Goal: Task Accomplishment & Management: Use online tool/utility

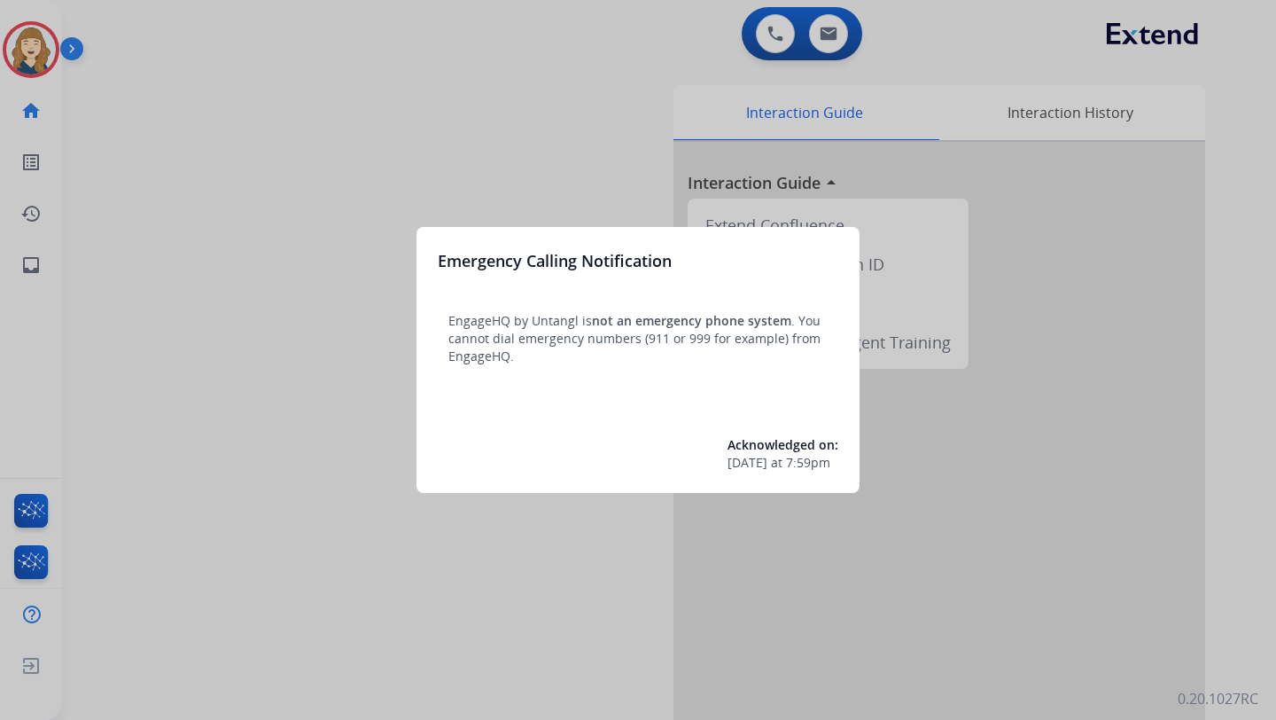
click at [566, 128] on div at bounding box center [638, 360] width 1276 height 720
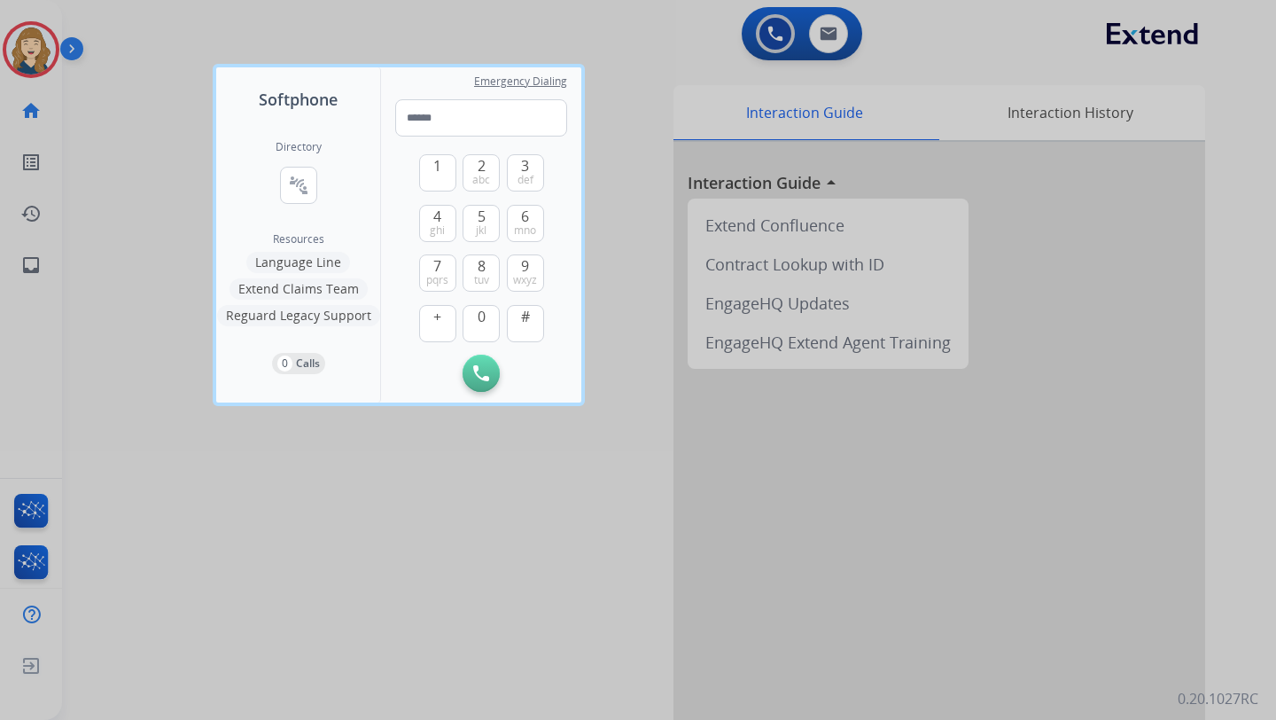
click at [661, 97] on div at bounding box center [638, 360] width 1276 height 720
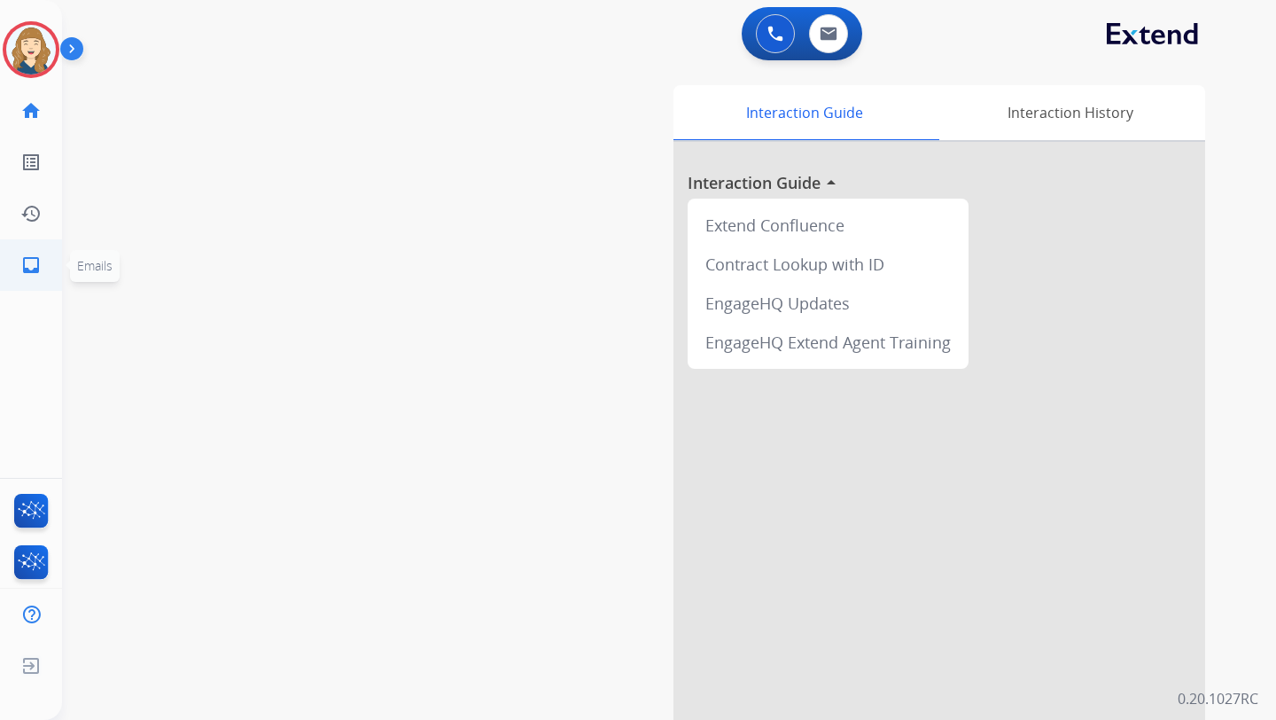
click at [24, 258] on mat-icon "inbox" at bounding box center [30, 264] width 21 height 21
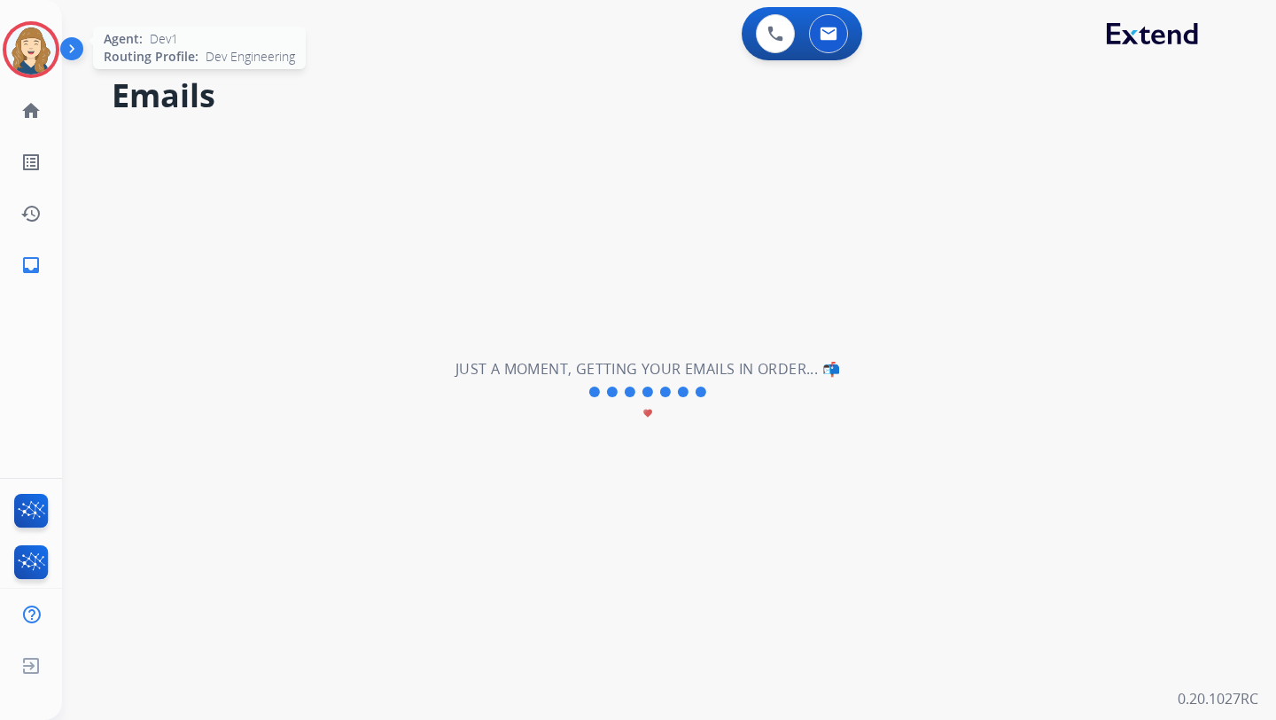
click at [15, 43] on img at bounding box center [31, 50] width 50 height 50
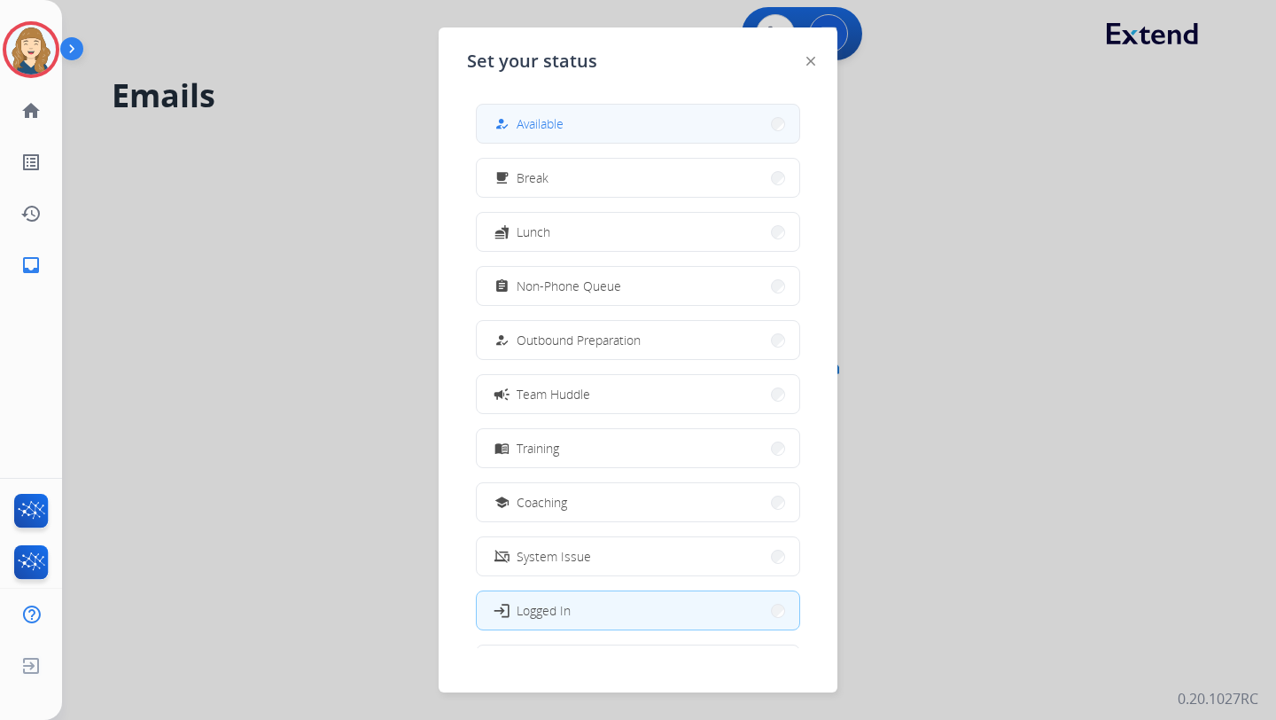
click at [533, 115] on span "Available" at bounding box center [540, 123] width 47 height 19
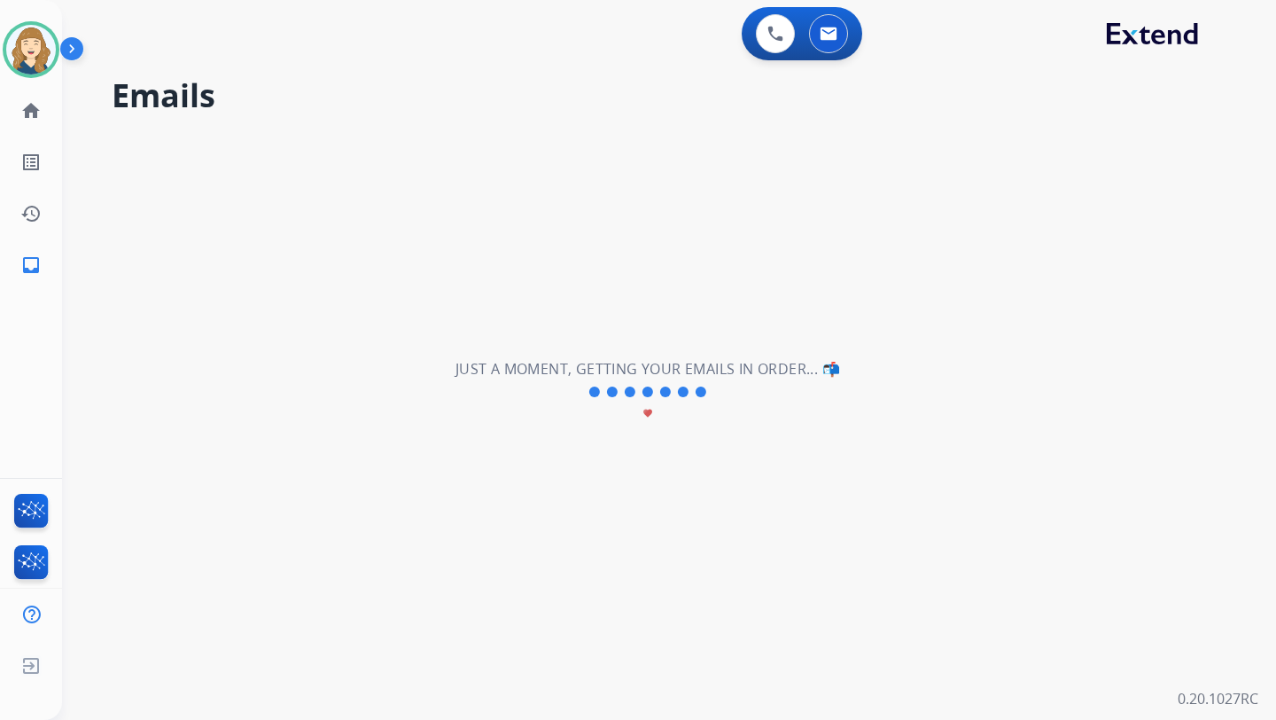
click at [341, 131] on div "**********" at bounding box center [648, 392] width 1172 height 656
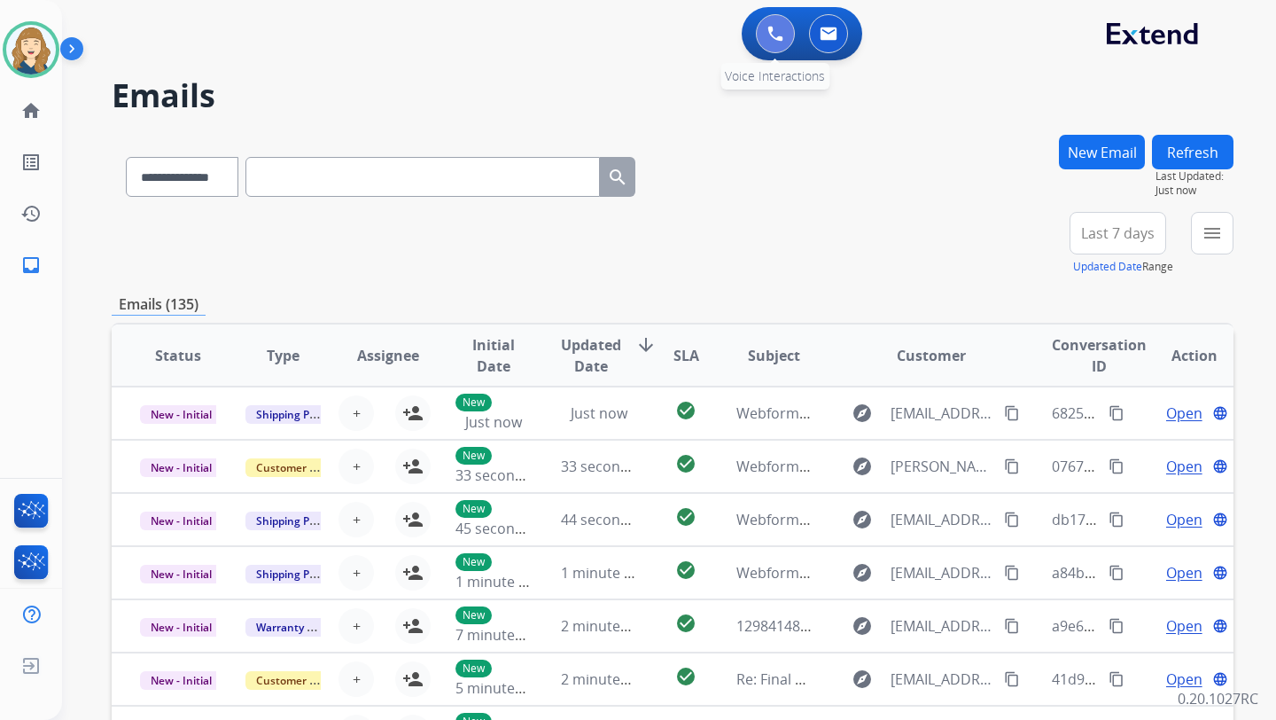
click at [758, 22] on button at bounding box center [775, 33] width 39 height 39
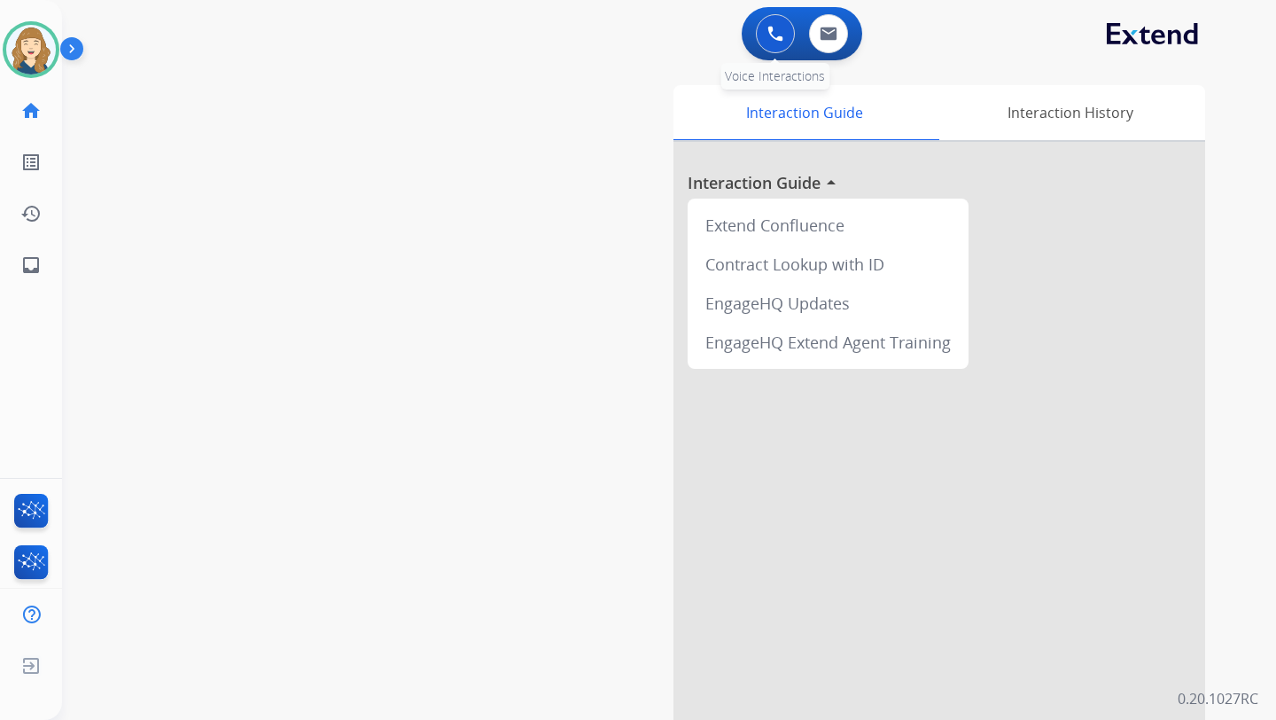
click at [779, 27] on img at bounding box center [776, 34] width 16 height 16
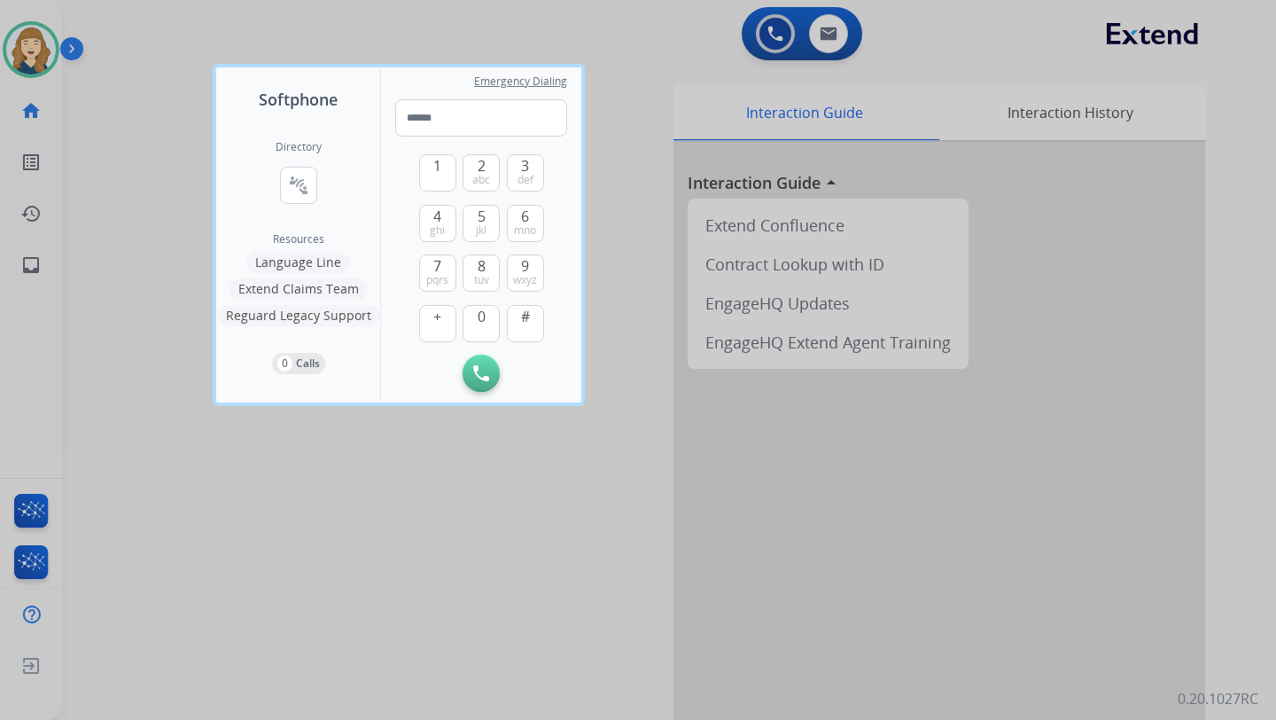
click at [298, 261] on button "Language Line" at bounding box center [298, 262] width 104 height 21
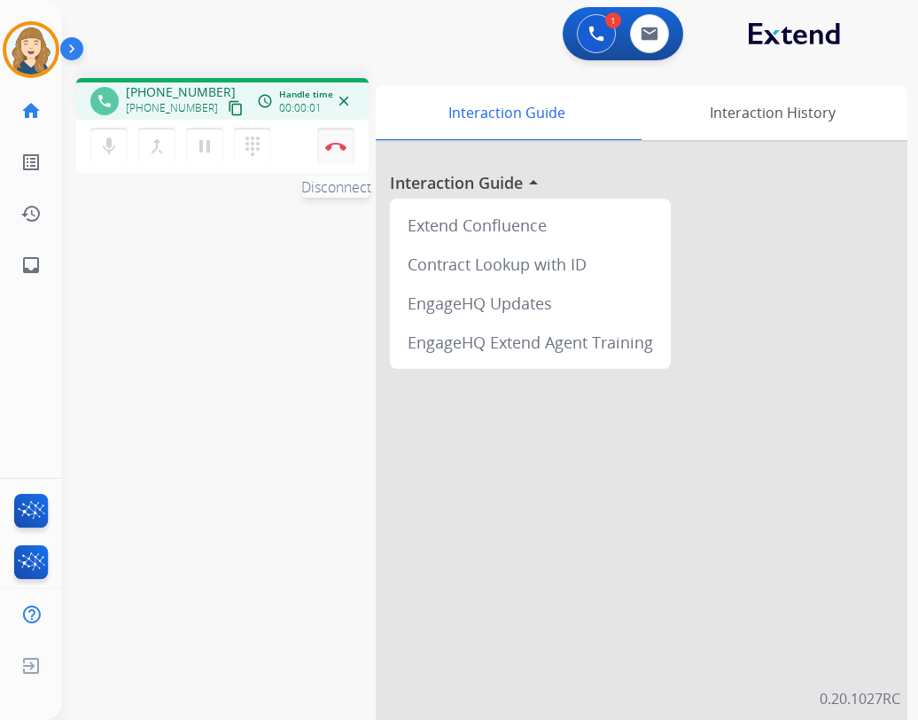
click at [337, 144] on img at bounding box center [335, 146] width 21 height 9
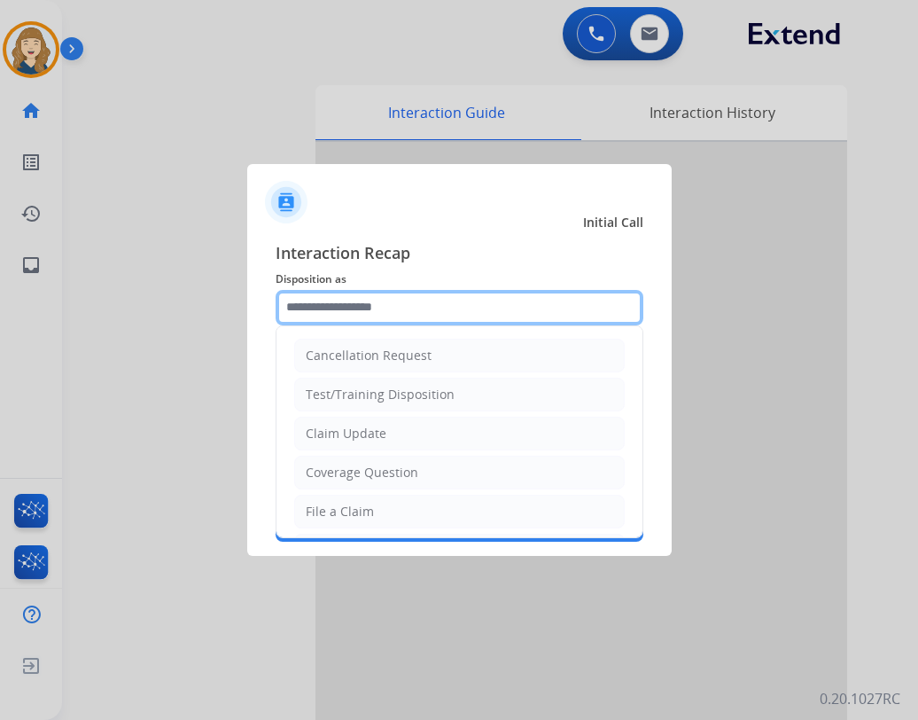
click at [444, 312] on input "text" at bounding box center [460, 307] width 368 height 35
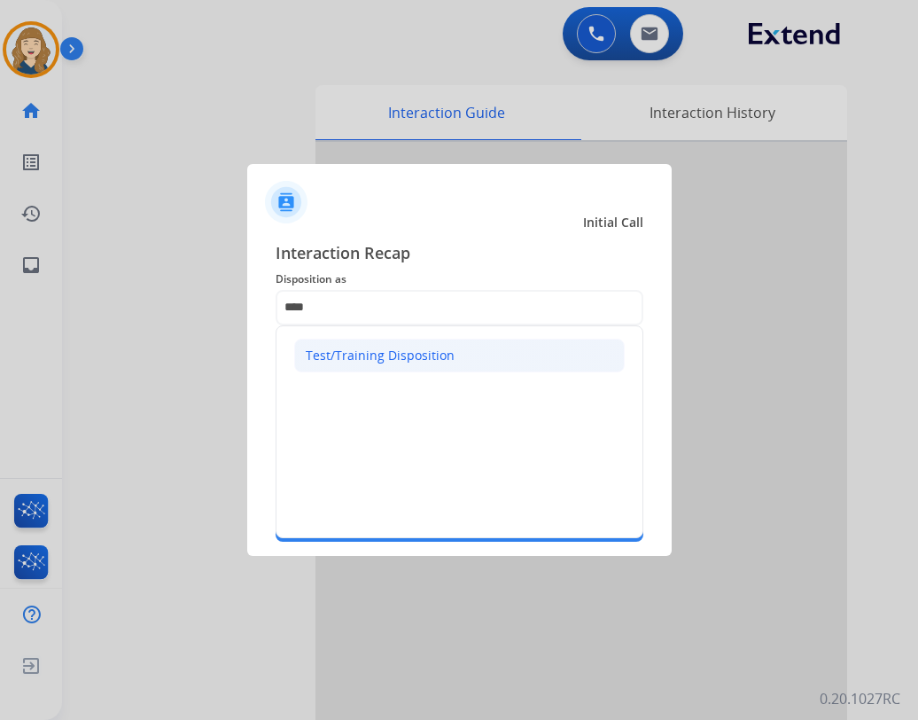
click at [443, 355] on div "Test/Training Disposition" at bounding box center [380, 356] width 149 height 18
type input "**********"
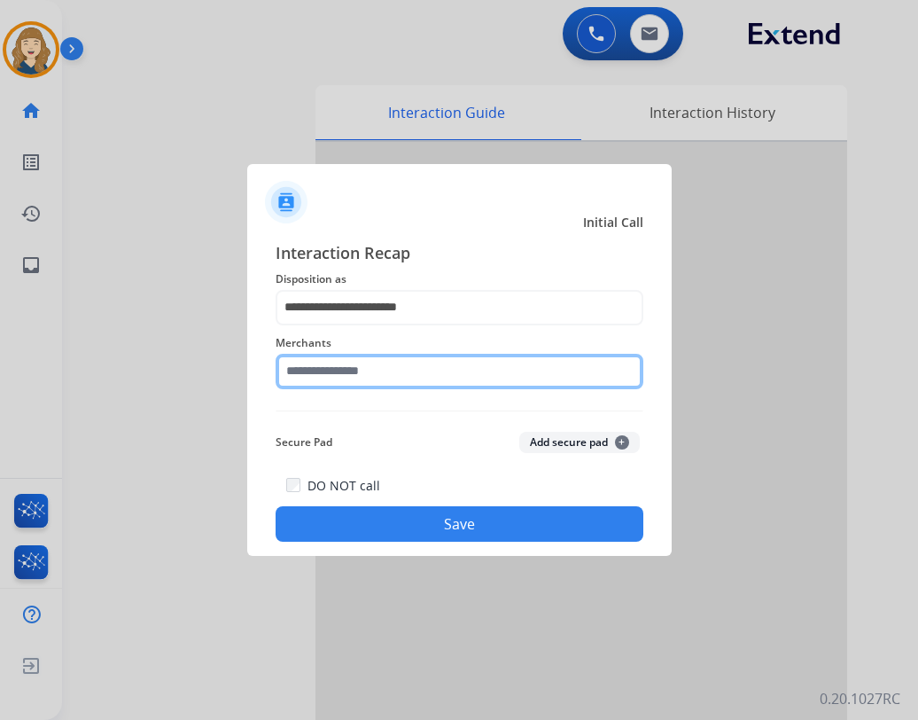
click at [416, 381] on input "text" at bounding box center [460, 371] width 368 height 35
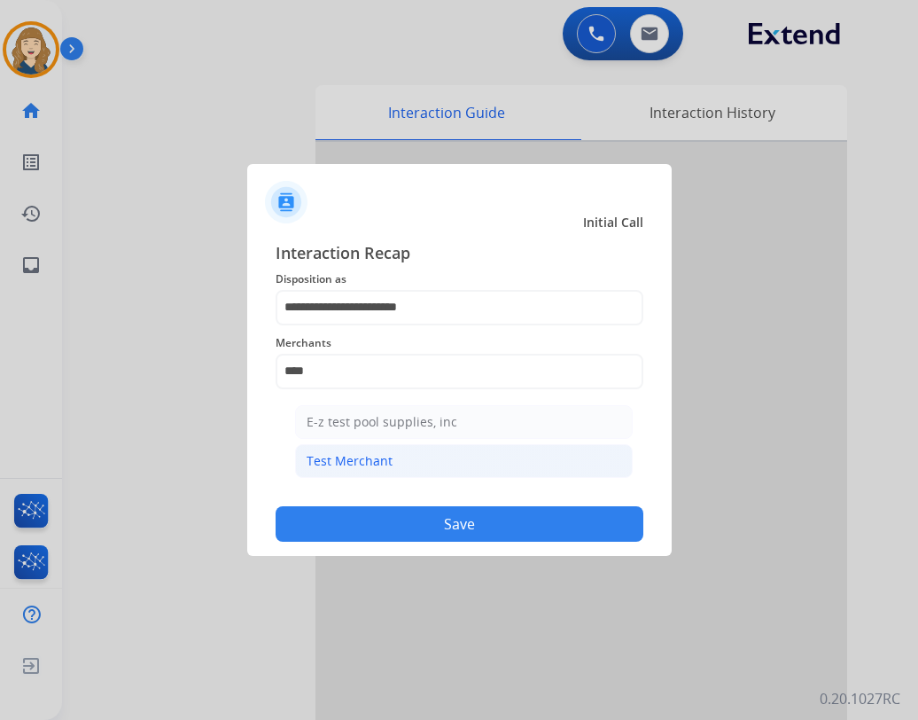
click at [411, 464] on li "Test Merchant" at bounding box center [464, 461] width 338 height 34
type input "**********"
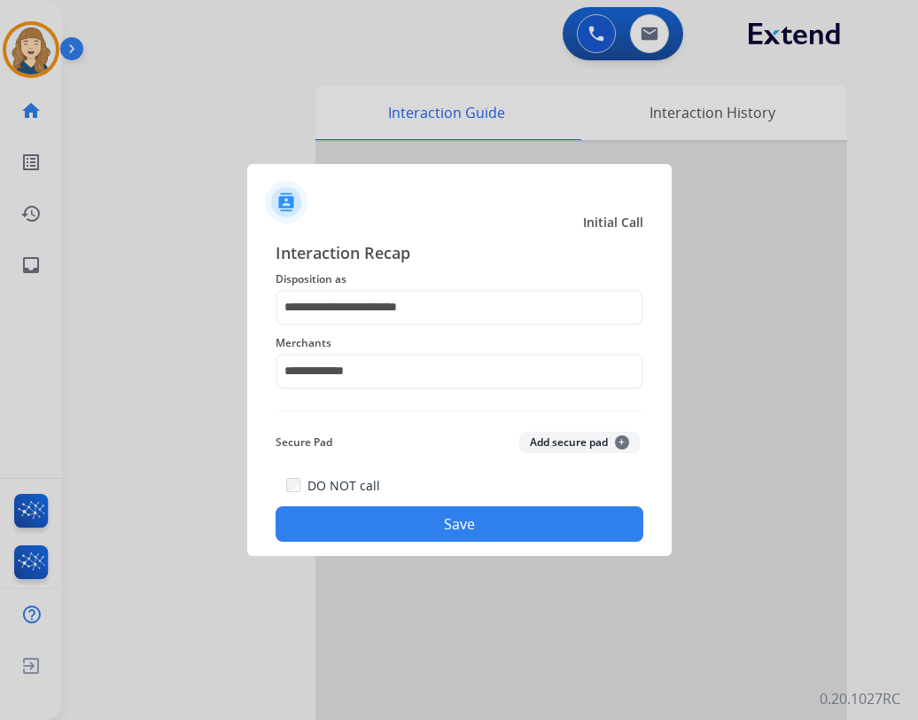
click at [429, 514] on button "Save" at bounding box center [460, 523] width 368 height 35
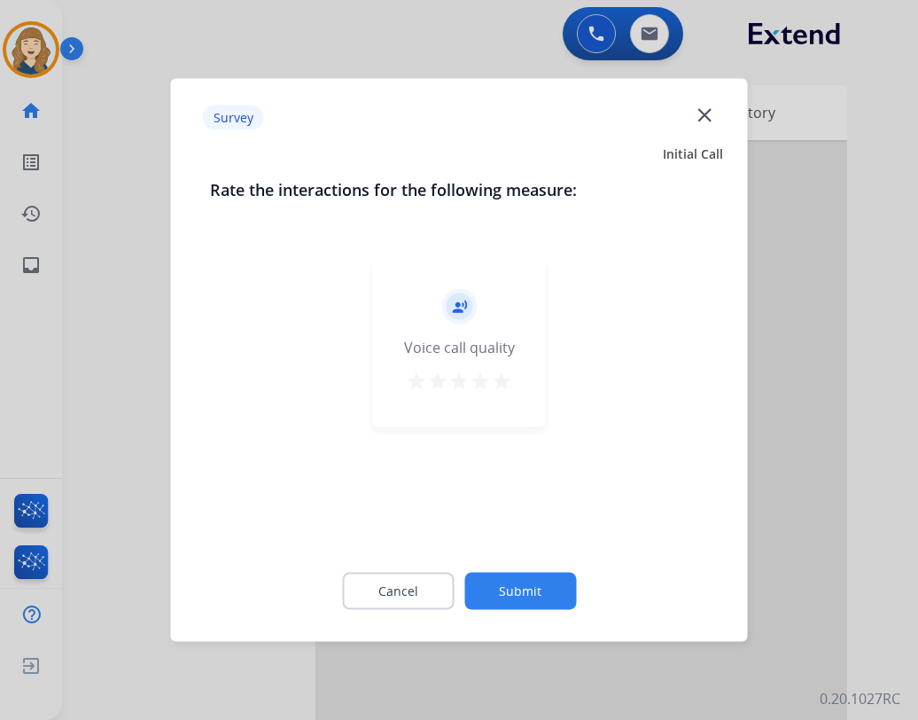
click at [511, 384] on mat-icon "star" at bounding box center [501, 380] width 21 height 21
click at [514, 578] on button "Submit" at bounding box center [520, 591] width 112 height 37
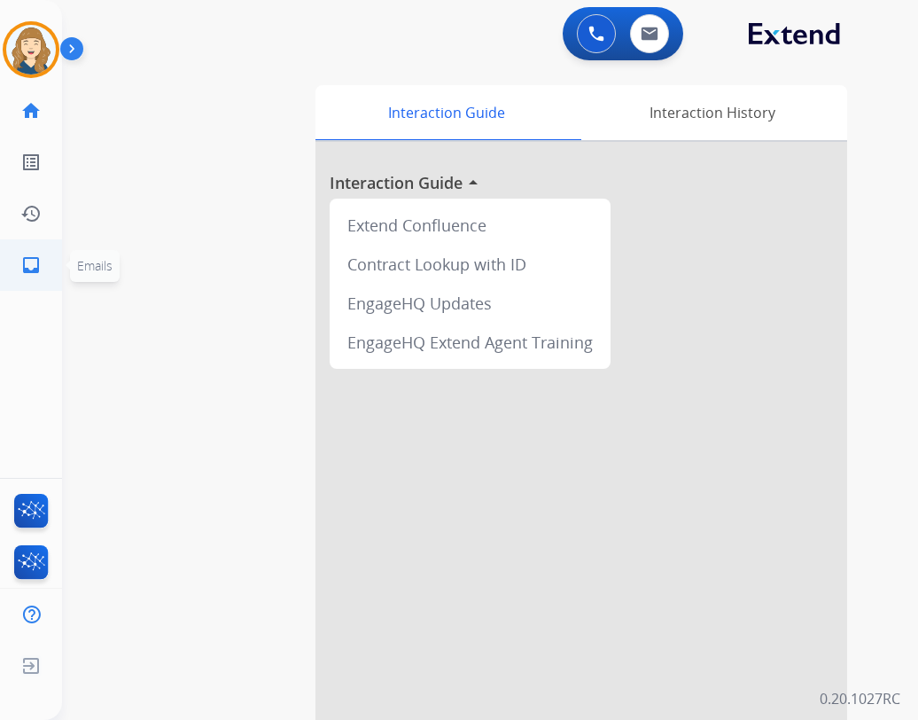
click at [22, 269] on mat-icon "inbox" at bounding box center [30, 264] width 21 height 21
select select "**********"
